Goal: Information Seeking & Learning: Understand process/instructions

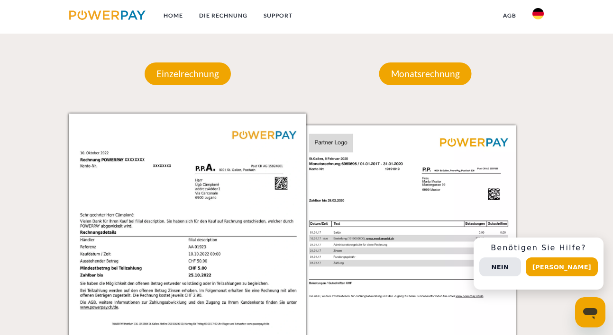
scroll to position [800, 0]
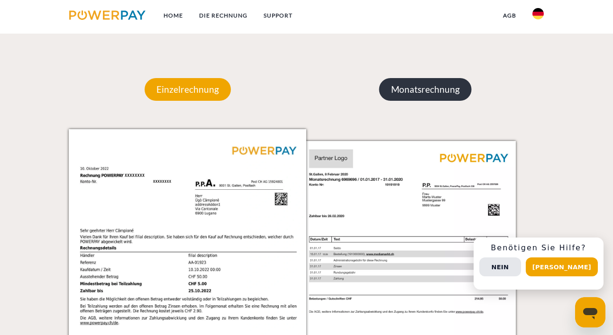
click at [399, 82] on p "Monatsrechnung" at bounding box center [425, 89] width 92 height 23
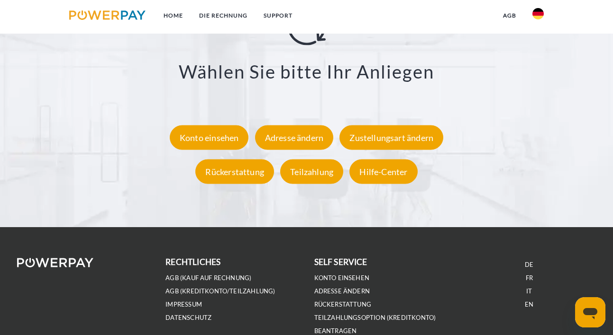
scroll to position [1720, 0]
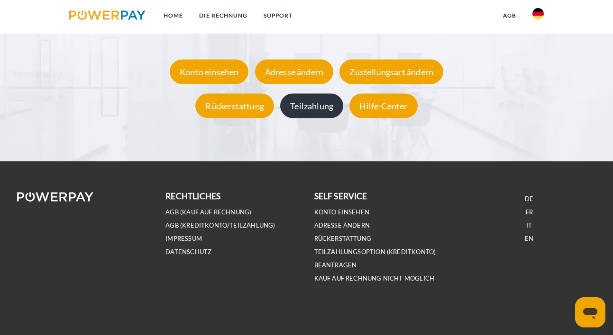
click at [333, 112] on div "Teilzahlung" at bounding box center [311, 106] width 63 height 25
click at [192, 233] on li "IMPRESSUM" at bounding box center [231, 238] width 133 height 13
click at [192, 238] on link "IMPRESSUM" at bounding box center [183, 239] width 36 height 8
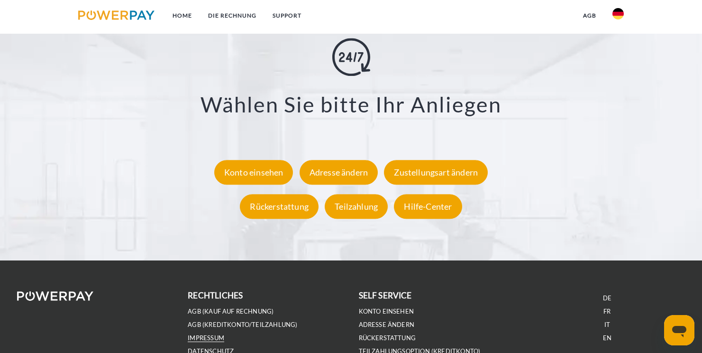
scroll to position [1724, 0]
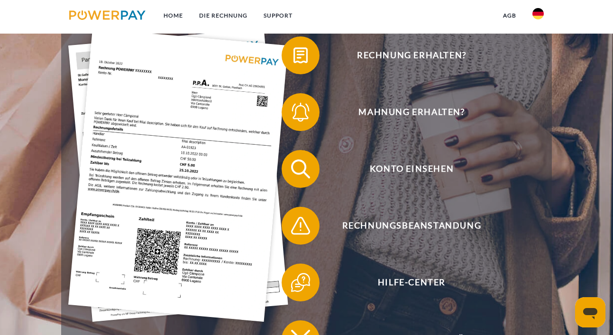
scroll to position [183, 0]
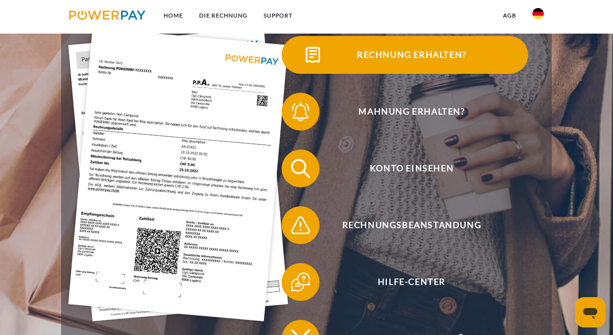
click at [374, 61] on span "Rechnung erhalten?" at bounding box center [411, 55] width 232 height 38
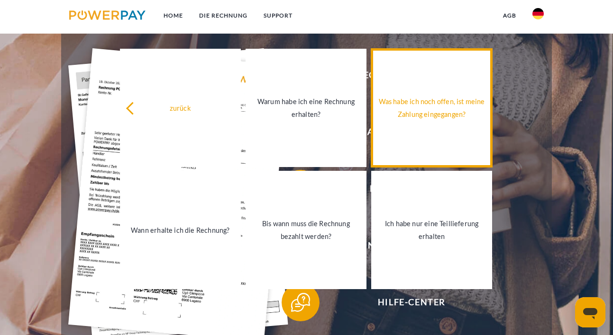
scroll to position [161, 0]
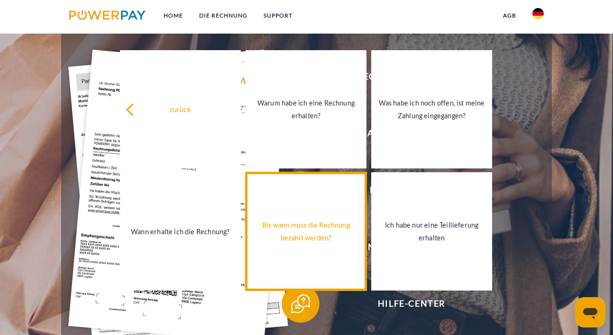
click at [348, 211] on link "Bis wann muss die Rechnung bezahlt werden?" at bounding box center [305, 231] width 121 height 118
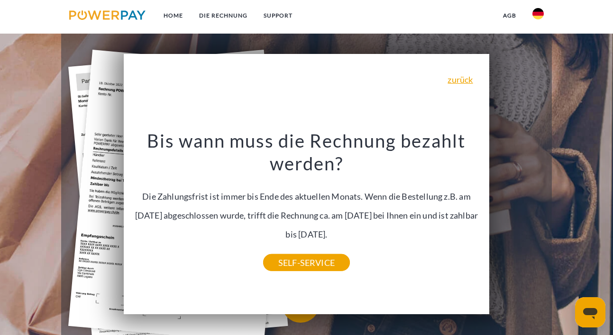
click at [343, 229] on div "Bis wann muss die Rechnung bezahlt werden? Die Zahlungsfrist ist immer bis Ende…" at bounding box center [306, 196] width 354 height 133
click at [332, 254] on link "SELF-SERVICE" at bounding box center [306, 262] width 87 height 17
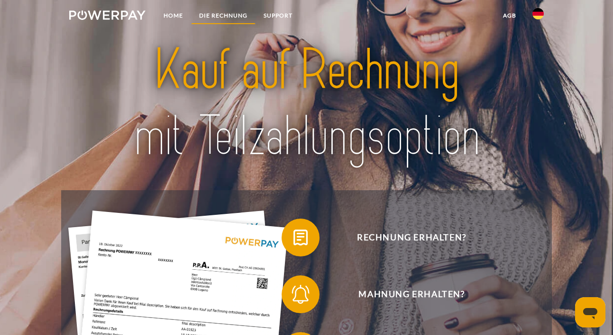
click at [212, 13] on link "DIE RECHNUNG" at bounding box center [223, 15] width 64 height 17
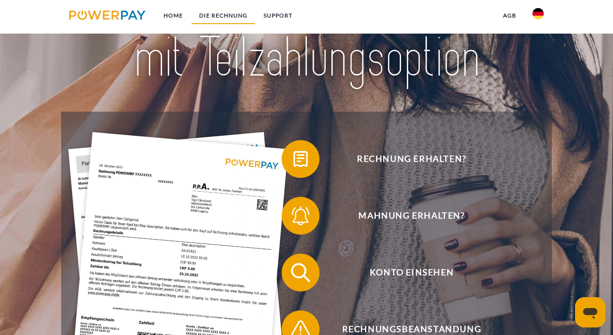
scroll to position [44, 0]
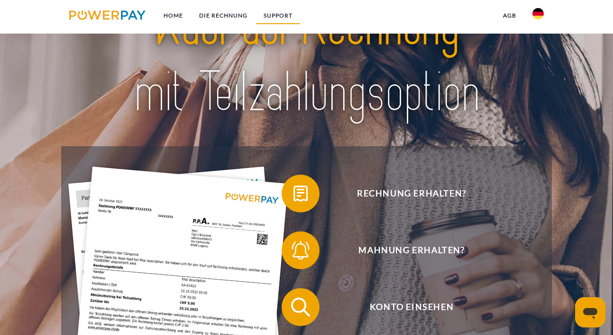
click at [284, 18] on link "SUPPORT" at bounding box center [277, 15] width 45 height 17
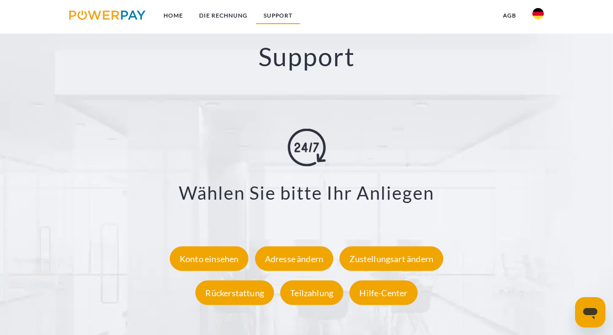
scroll to position [1538, 0]
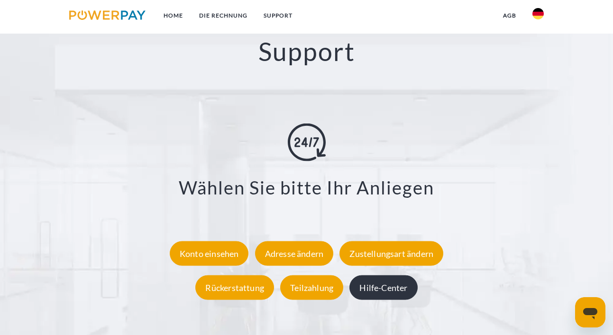
click at [371, 288] on div "Hilfe-Center" at bounding box center [383, 287] width 68 height 25
